Goal: Subscribe to service/newsletter

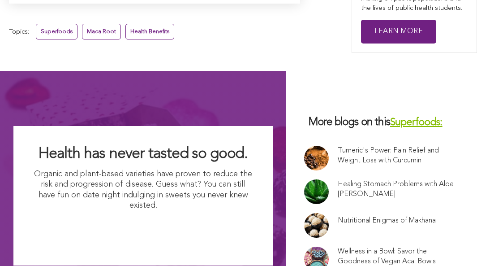
scroll to position [5898, 0]
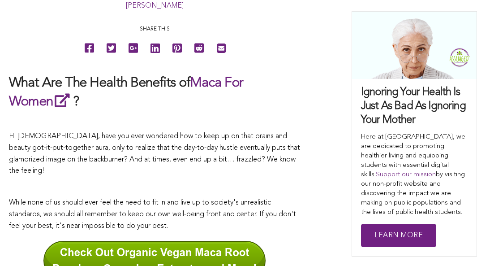
scroll to position [472, 0]
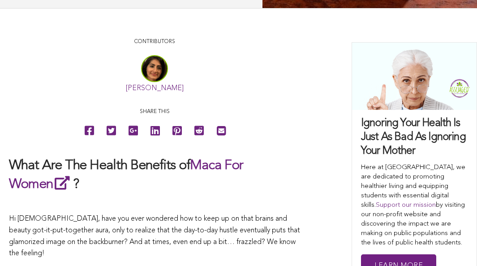
click at [150, 86] on link "[PERSON_NAME]" at bounding box center [155, 88] width 58 height 7
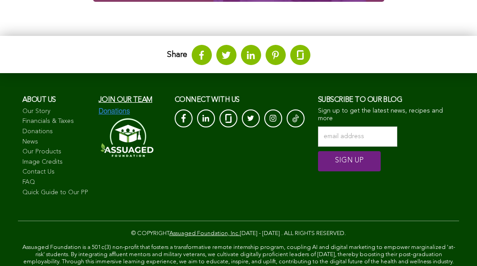
scroll to position [839, 0]
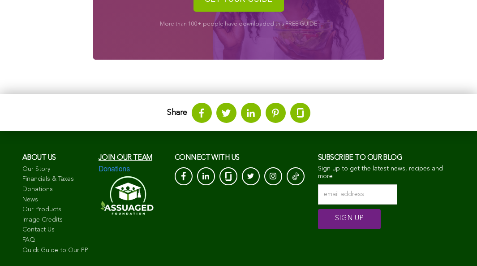
click at [246, 109] on icon at bounding box center [250, 112] width 9 height 9
